Goal: Task Accomplishment & Management: Use online tool/utility

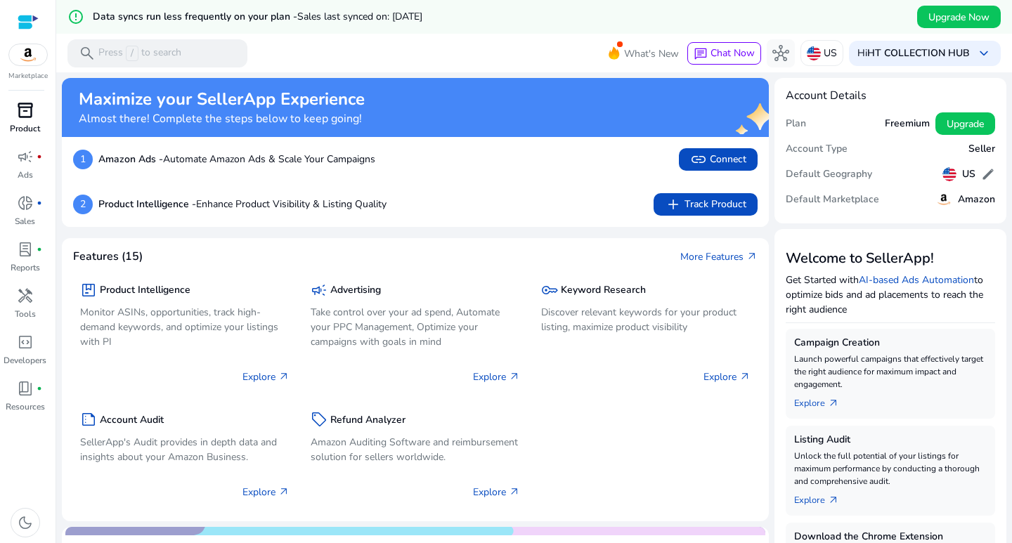
click at [20, 120] on div "inventory_2" at bounding box center [25, 110] width 39 height 22
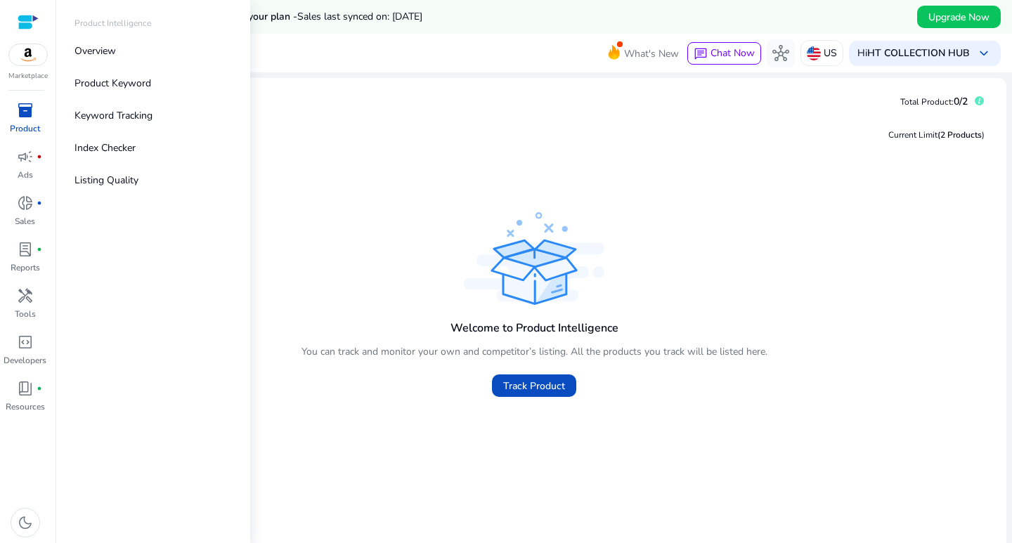
click at [37, 56] on img at bounding box center [28, 54] width 38 height 21
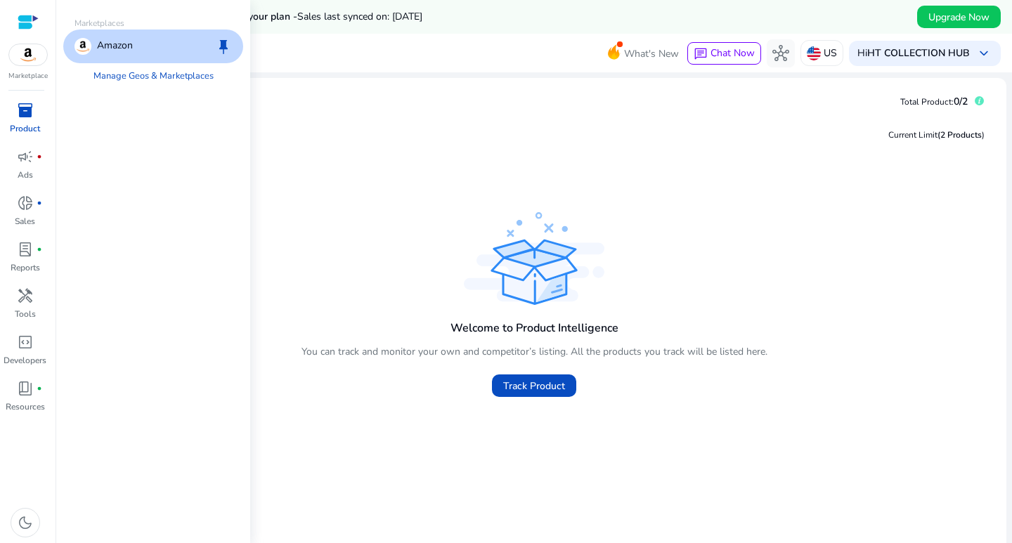
click at [138, 54] on div "Amazon keep" at bounding box center [153, 47] width 180 height 34
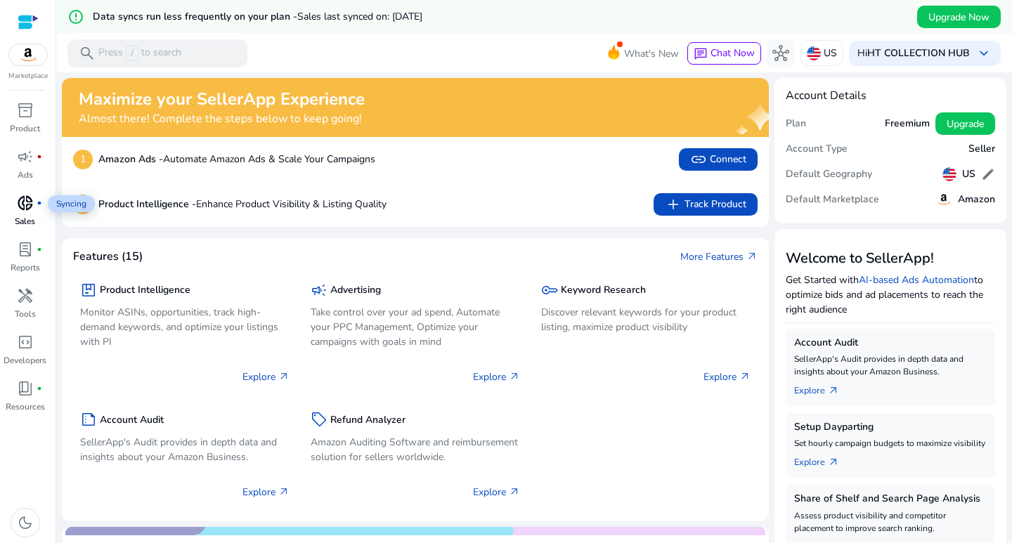
click at [34, 198] on div "donut_small fiber_manual_record" at bounding box center [25, 203] width 39 height 22
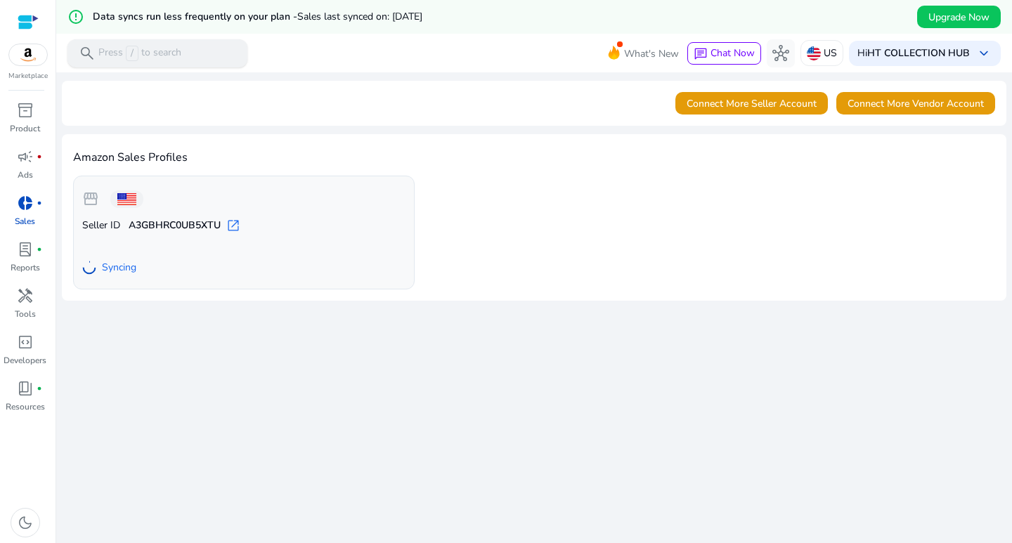
click at [86, 46] on span "search" at bounding box center [87, 53] width 17 height 17
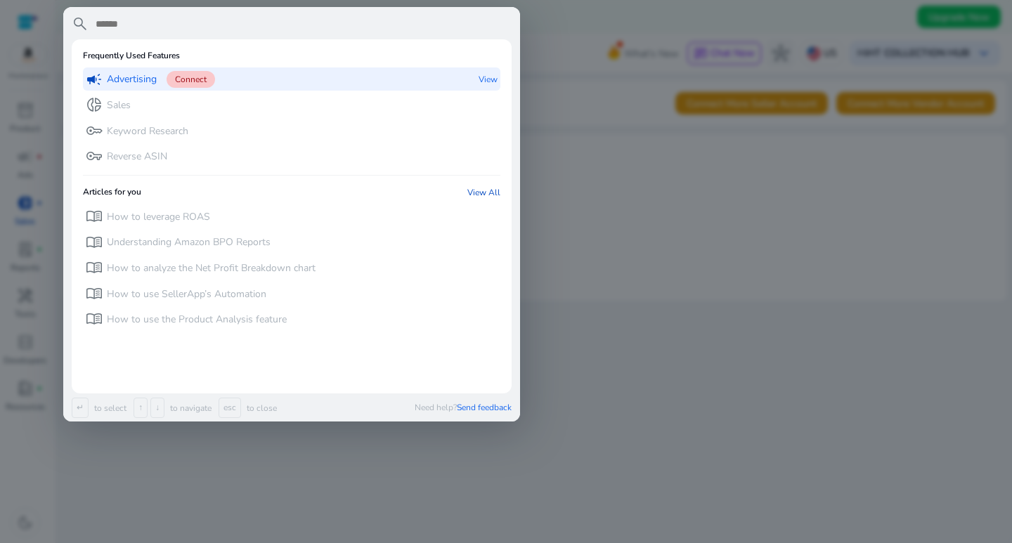
type input "*"
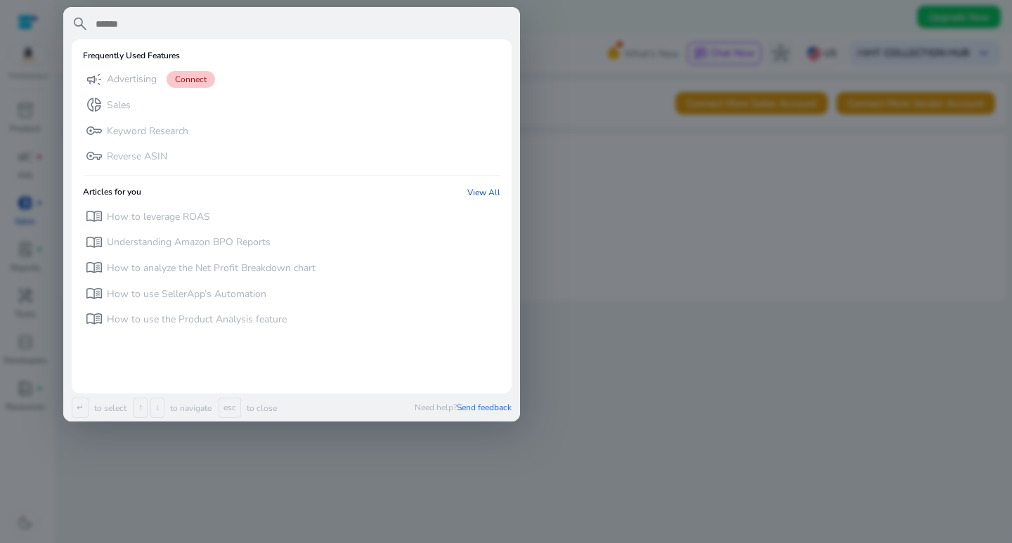
click at [552, 31] on div at bounding box center [506, 271] width 1012 height 543
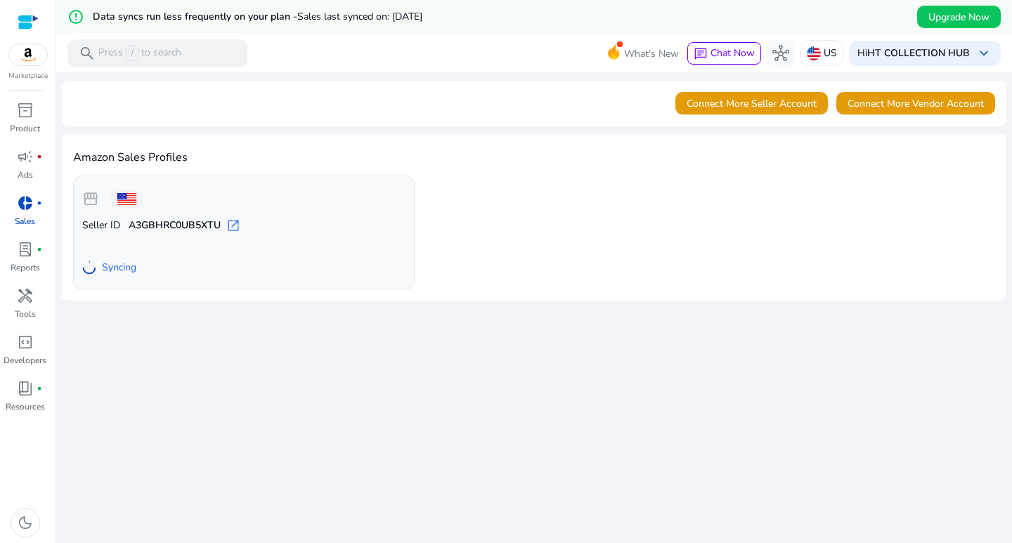
click at [292, 225] on p "Seller ID A3GBHRC0UB5XTU open_in_new" at bounding box center [243, 226] width 323 height 14
click at [30, 260] on div "lab_profile fiber_manual_record" at bounding box center [25, 249] width 39 height 22
click at [30, 254] on span "lab_profile" at bounding box center [25, 249] width 17 height 17
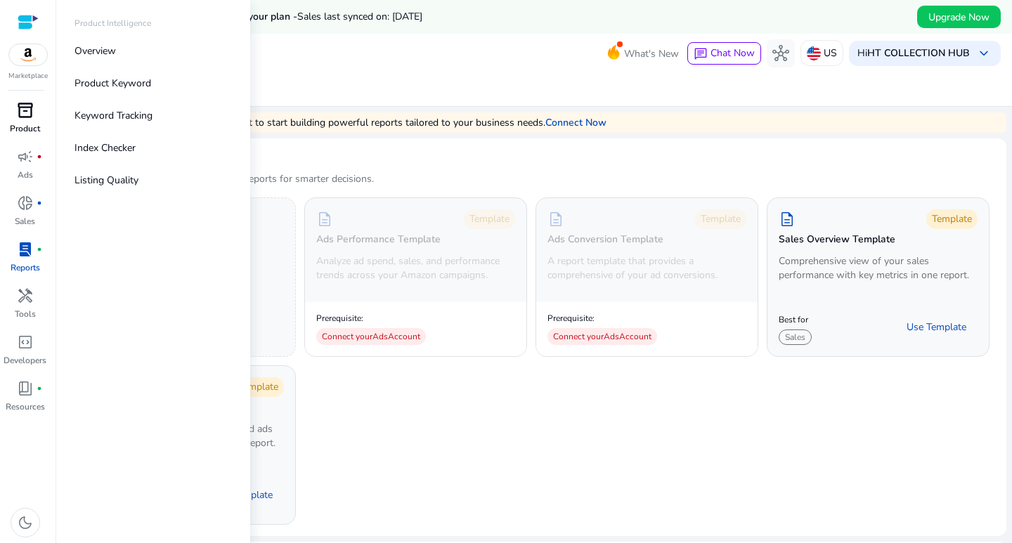
click at [30, 122] on link "inventory_2 Product" at bounding box center [25, 122] width 50 height 46
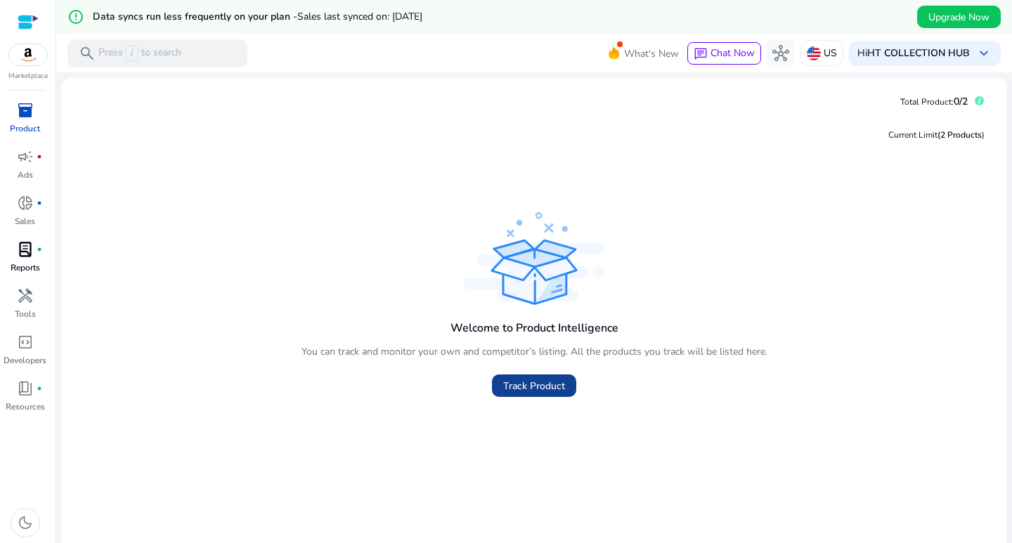
click at [560, 389] on span "Track Product" at bounding box center [534, 386] width 62 height 15
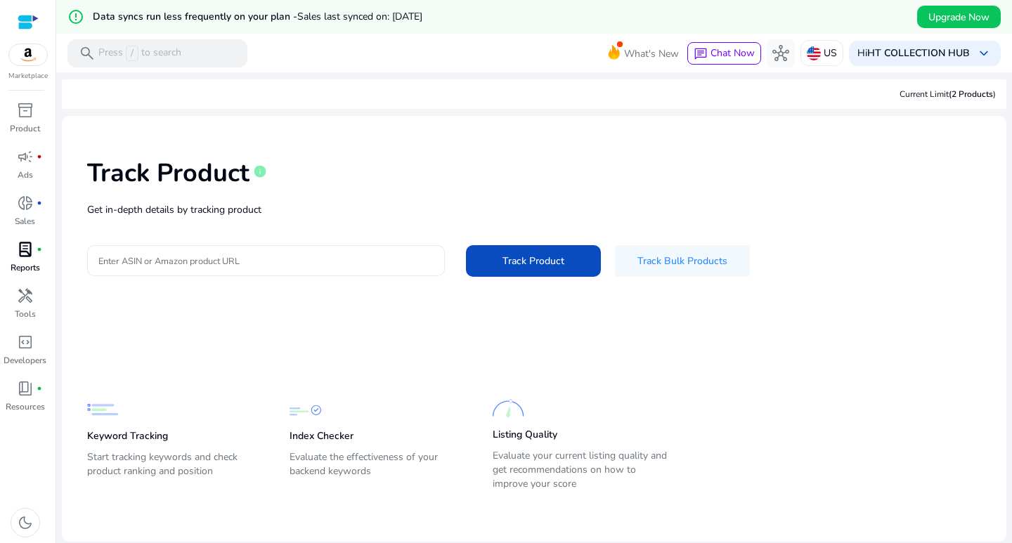
click at [298, 267] on input "Enter ASIN or Amazon product URL" at bounding box center [265, 260] width 335 height 15
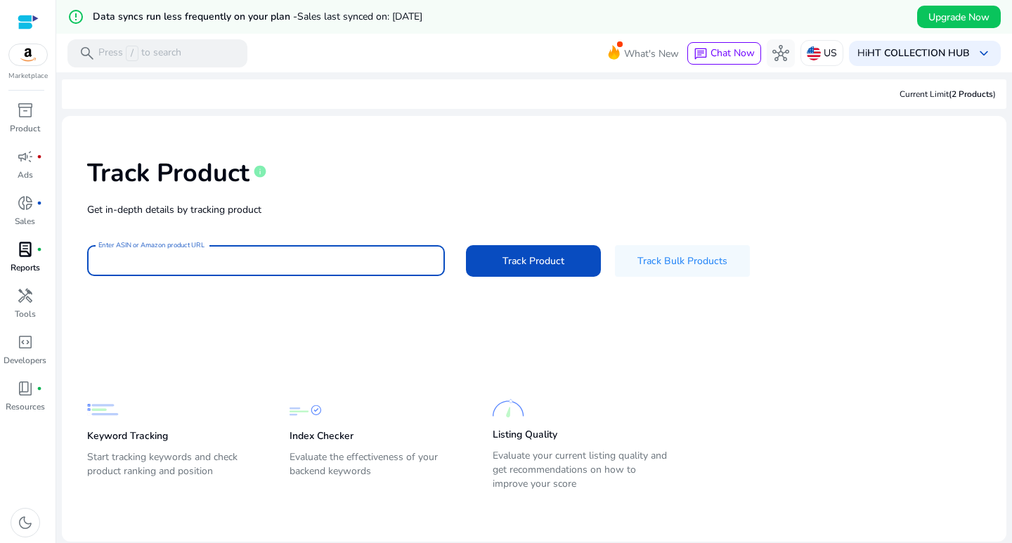
paste input "**********"
type input "**********"
click at [408, 256] on input "Enter ASIN or Amazon product URL" at bounding box center [264, 260] width 333 height 15
paste input "**********"
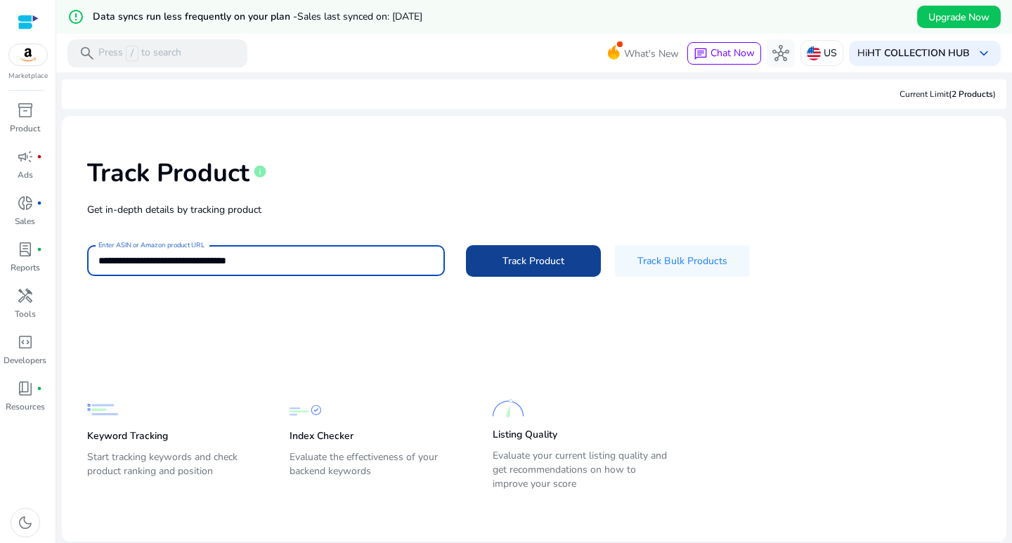
type input "**********"
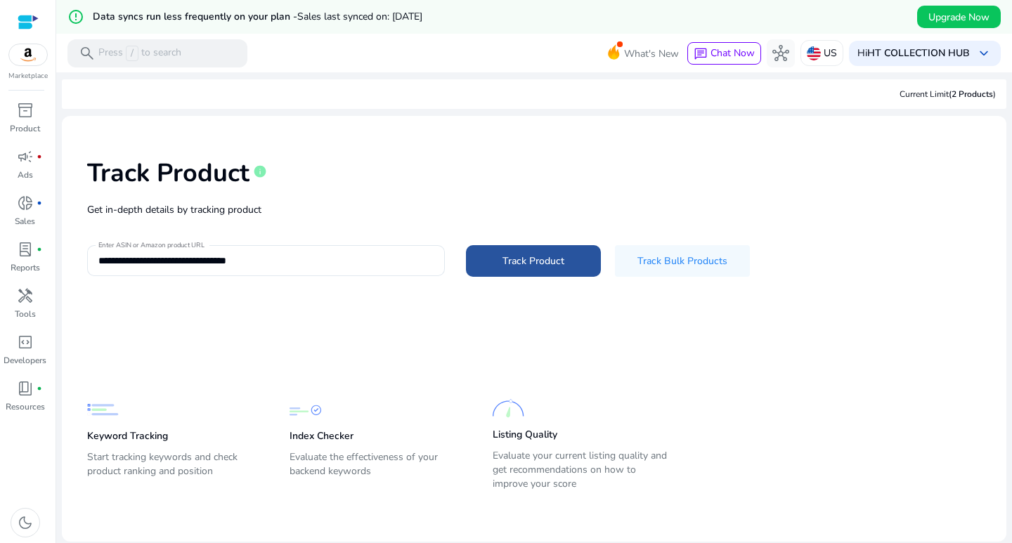
click at [523, 263] on span "Track Product" at bounding box center [534, 261] width 62 height 15
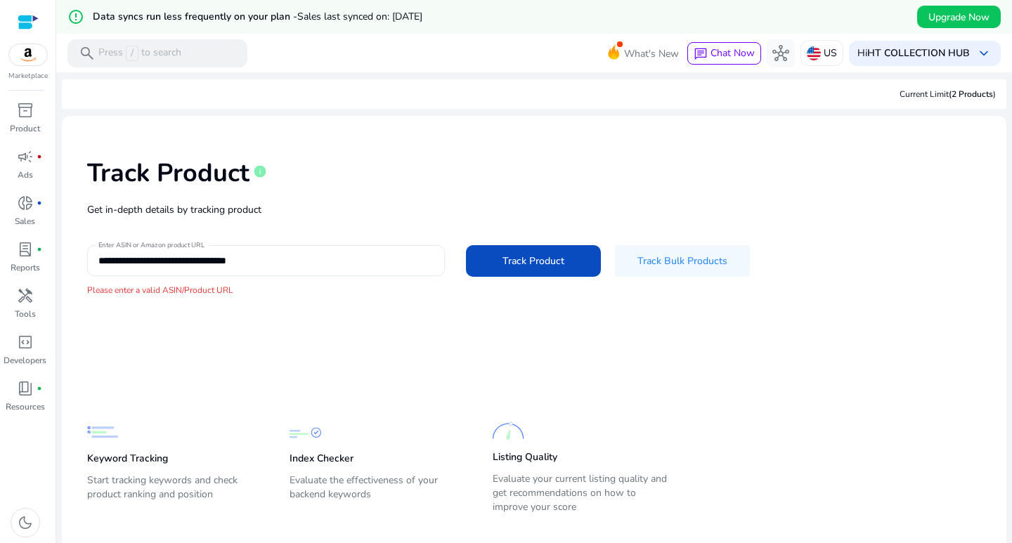
click at [319, 258] on input "**********" at bounding box center [265, 260] width 335 height 15
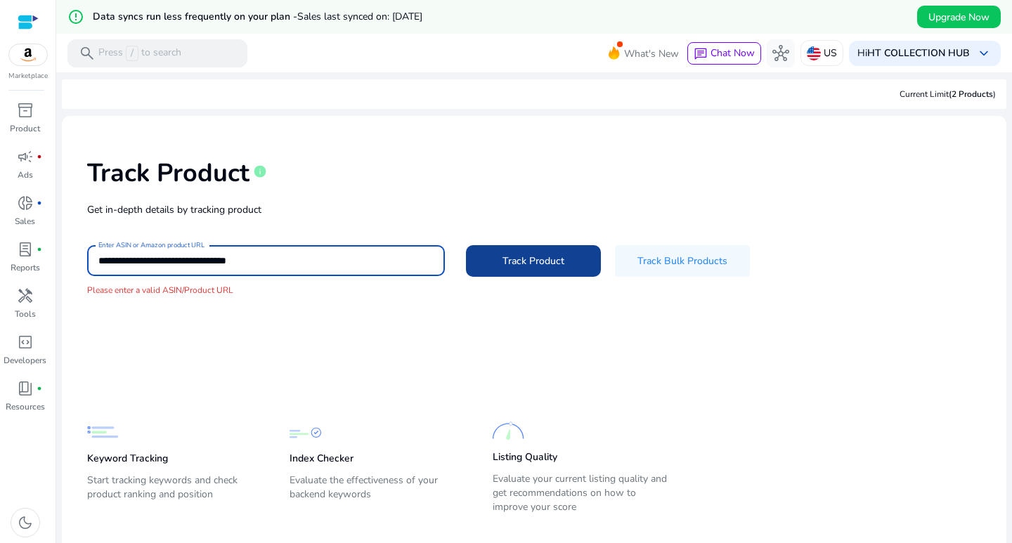
click at [541, 265] on span "Track Product" at bounding box center [534, 261] width 62 height 15
click at [340, 262] on input "**********" at bounding box center [265, 260] width 335 height 15
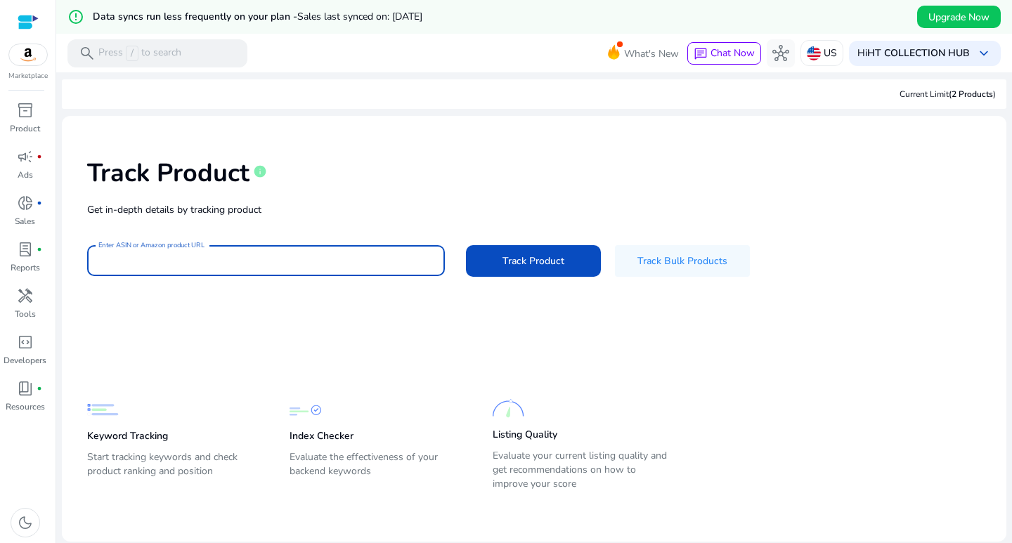
scroll to position [34, 0]
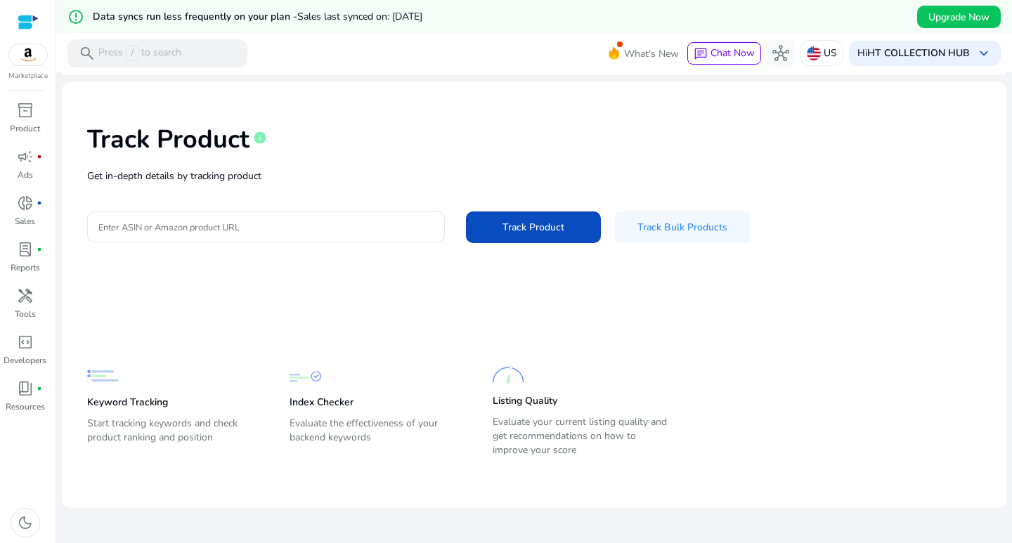
click at [158, 405] on p "Keyword Tracking" at bounding box center [127, 403] width 81 height 14
click at [148, 425] on p "Start tracking keywords and check product ranking and position" at bounding box center [174, 436] width 174 height 39
click at [24, 248] on span "lab_profile" at bounding box center [25, 249] width 17 height 17
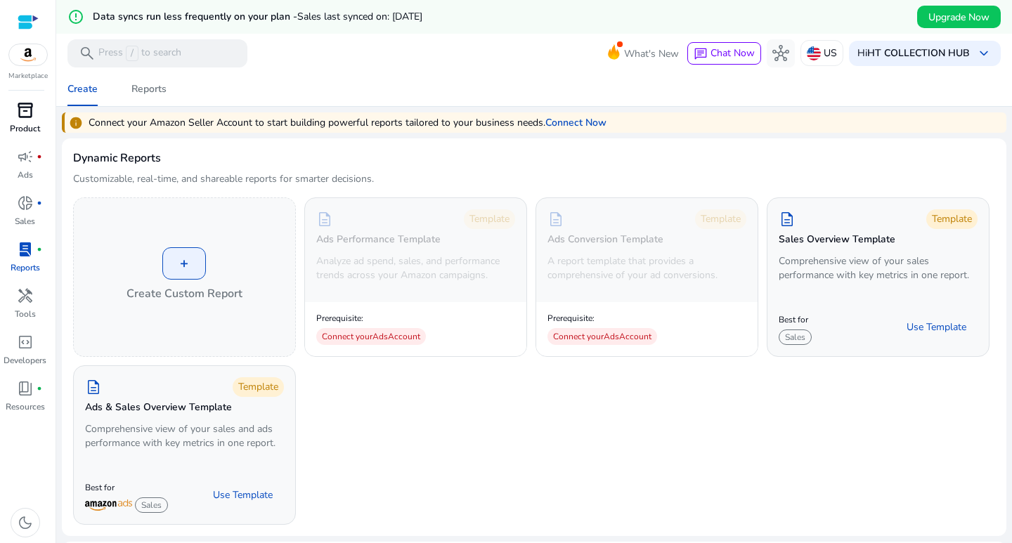
click at [31, 111] on span "inventory_2" at bounding box center [25, 110] width 17 height 17
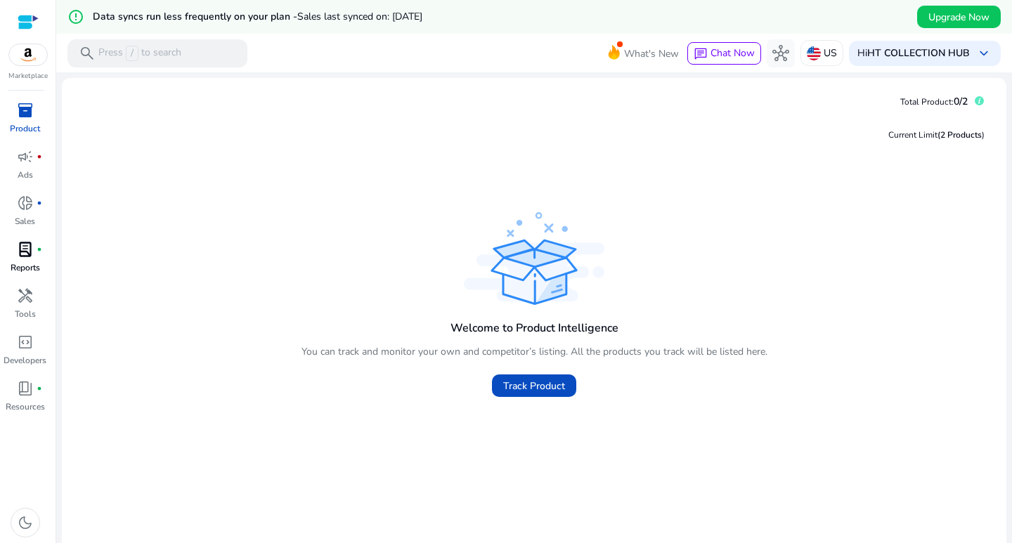
click at [20, 65] on img at bounding box center [28, 54] width 38 height 21
click at [34, 37] on div at bounding box center [28, 22] width 21 height 44
click at [31, 54] on img at bounding box center [28, 54] width 38 height 21
click at [153, 55] on p "Press / to search" at bounding box center [139, 53] width 83 height 15
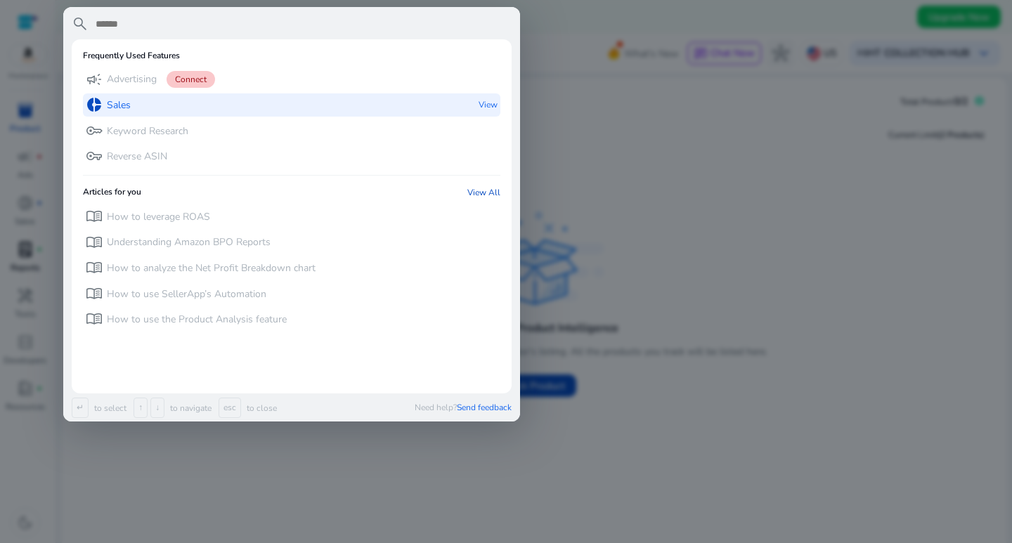
click at [259, 101] on div "donut_small Sales View" at bounding box center [292, 104] width 418 height 23
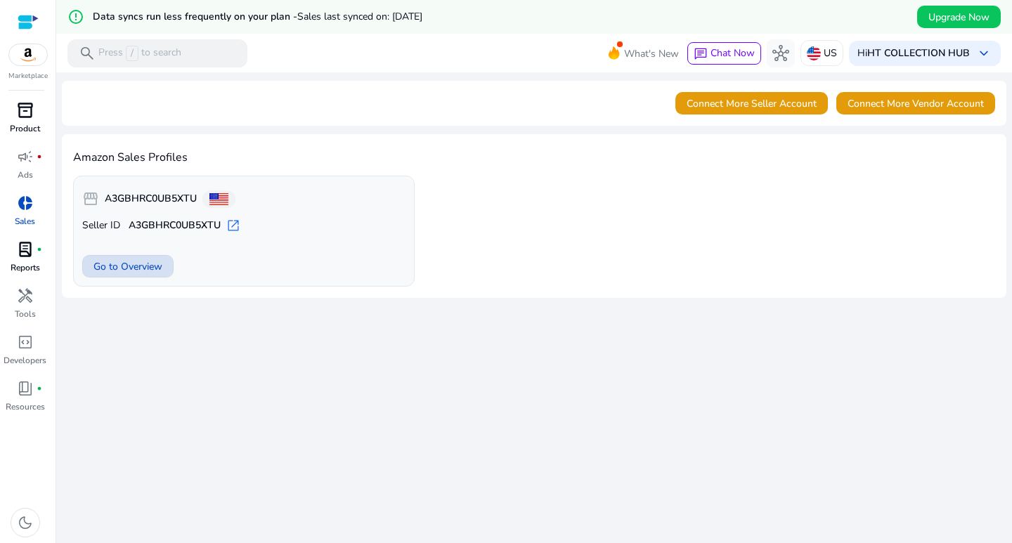
click at [142, 262] on span "Go to Overview" at bounding box center [127, 266] width 69 height 15
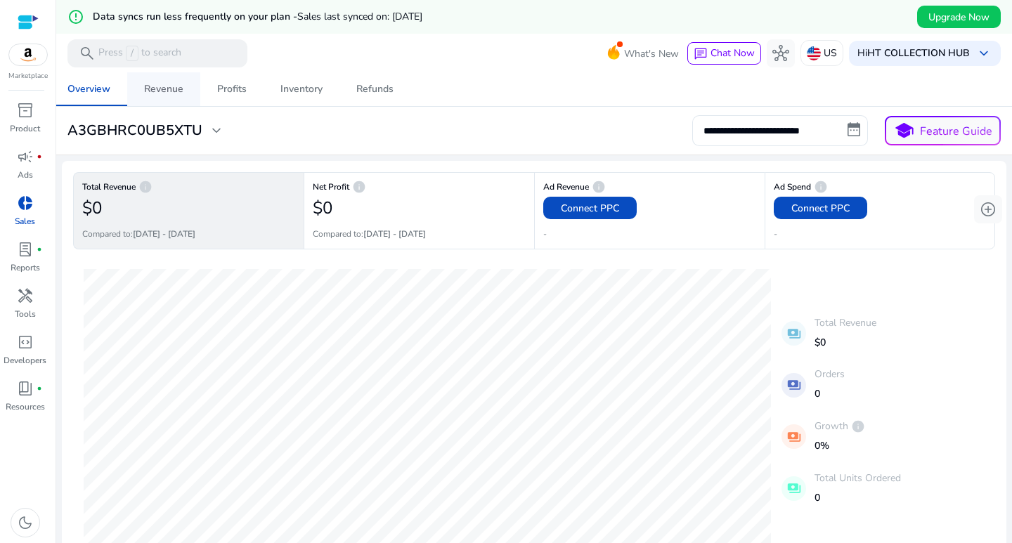
click at [173, 88] on div "Revenue" at bounding box center [163, 89] width 39 height 10
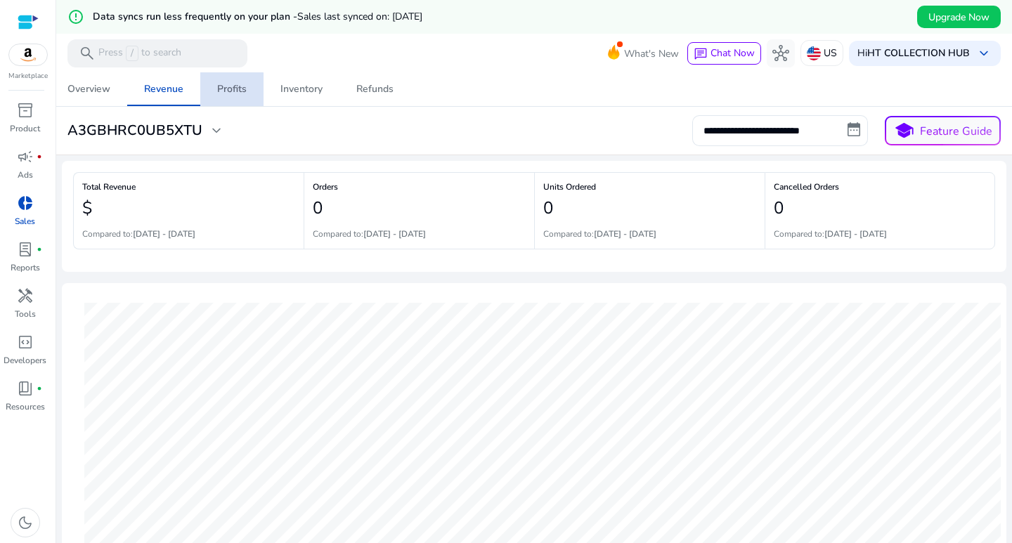
click at [224, 90] on div "Profits" at bounding box center [232, 89] width 30 height 10
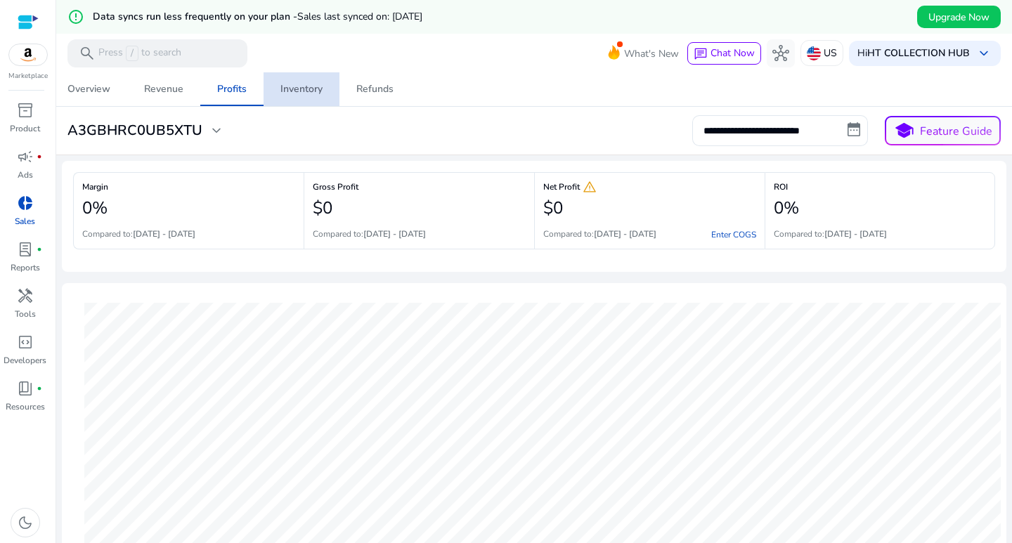
click at [288, 86] on div "Inventory" at bounding box center [301, 89] width 42 height 10
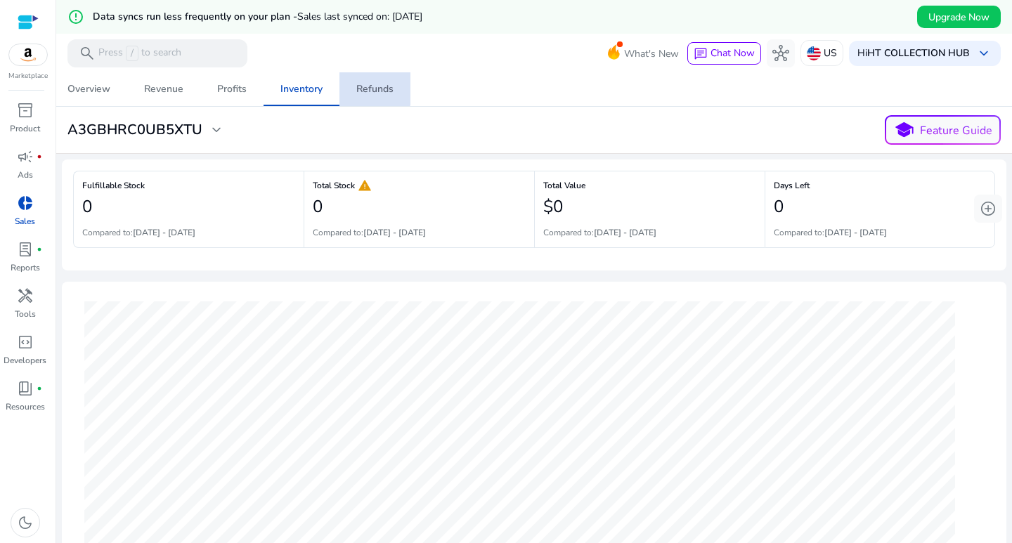
click at [353, 86] on link "Refunds" at bounding box center [375, 89] width 71 height 34
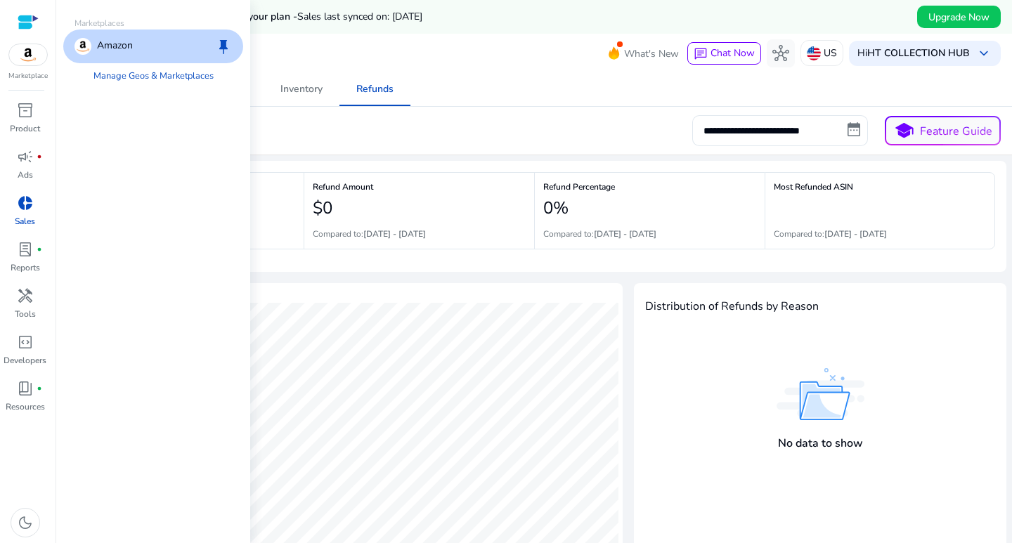
click at [129, 38] on p "Amazon" at bounding box center [115, 46] width 36 height 17
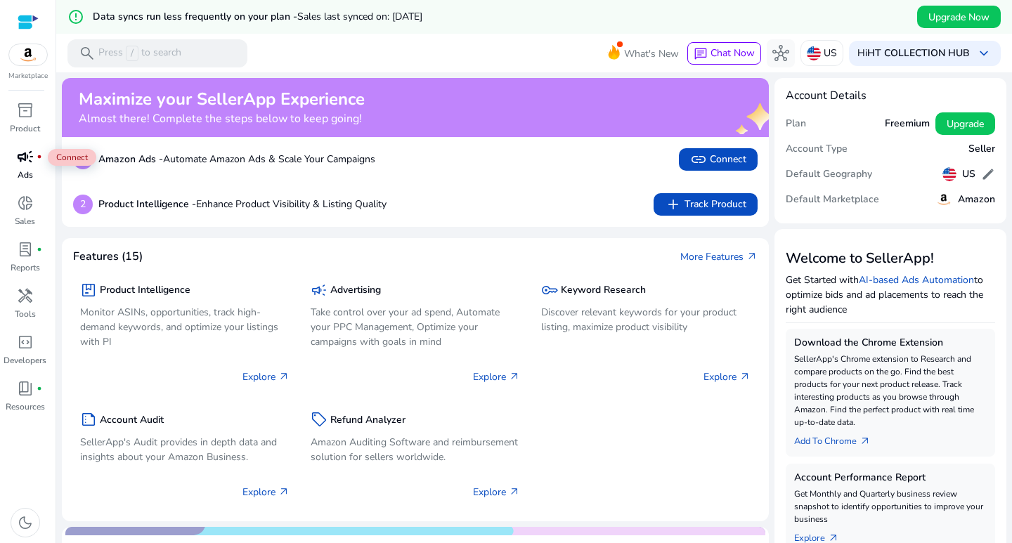
click at [33, 157] on span "campaign" at bounding box center [25, 156] width 17 height 17
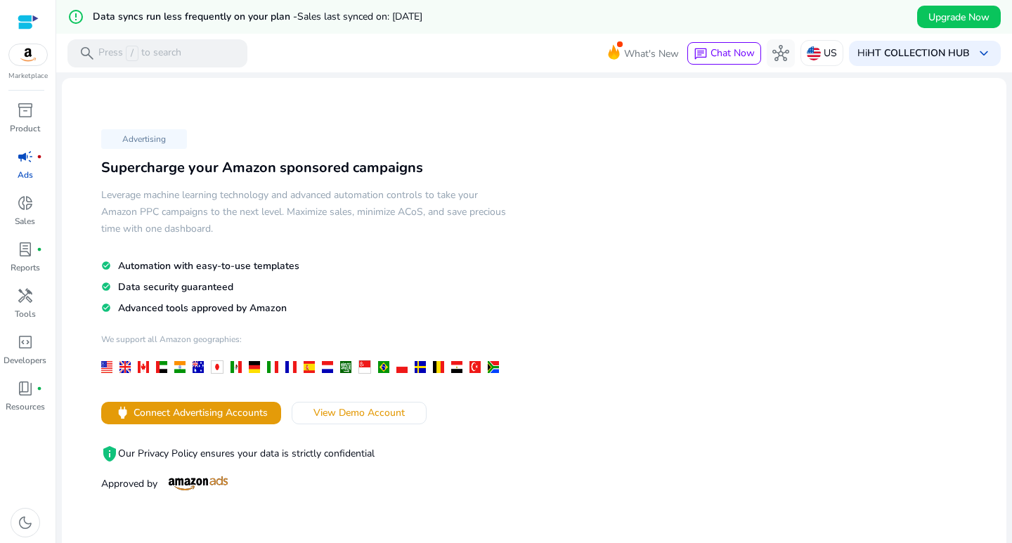
click at [588, 329] on div "Advertising Supercharge your Amazon sponsored campaigns Leverage machine learni…" at bounding box center [534, 327] width 922 height 476
click at [19, 25] on div at bounding box center [28, 22] width 21 height 16
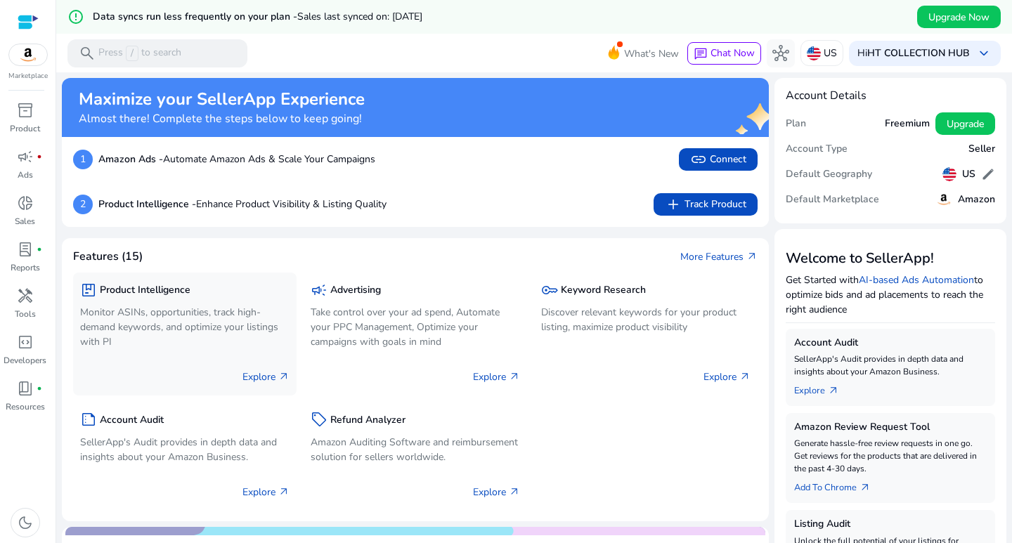
click at [140, 385] on div "Explore arrow_outward" at bounding box center [184, 371] width 209 height 35
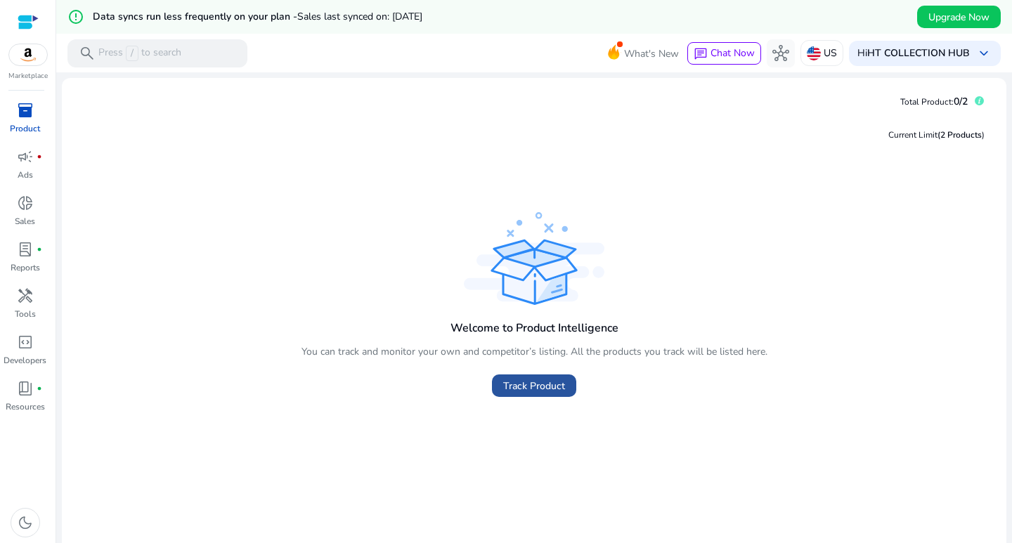
click at [521, 379] on span "Track Product" at bounding box center [534, 386] width 62 height 15
